Goal: Task Accomplishment & Management: Manage account settings

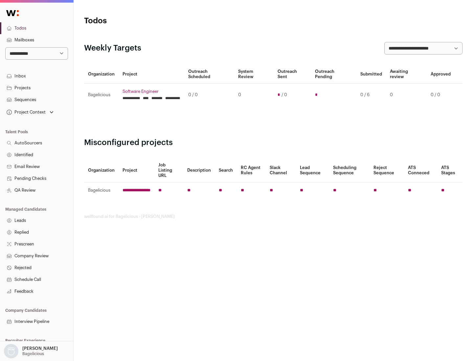
click at [36, 88] on link "Projects" at bounding box center [36, 88] width 73 height 12
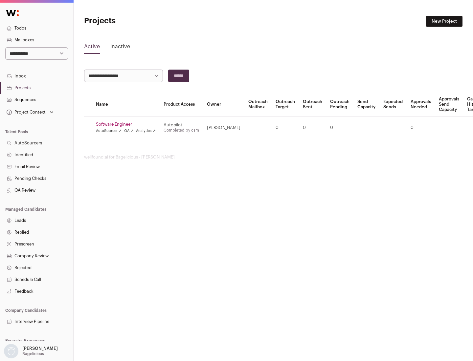
click at [128, 124] on link "Software Engineer" at bounding box center [126, 124] width 60 height 5
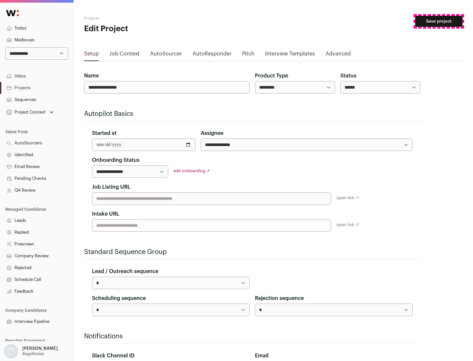
click at [439, 21] on button "Save project" at bounding box center [438, 21] width 47 height 11
